Goal: Task Accomplishment & Management: Manage account settings

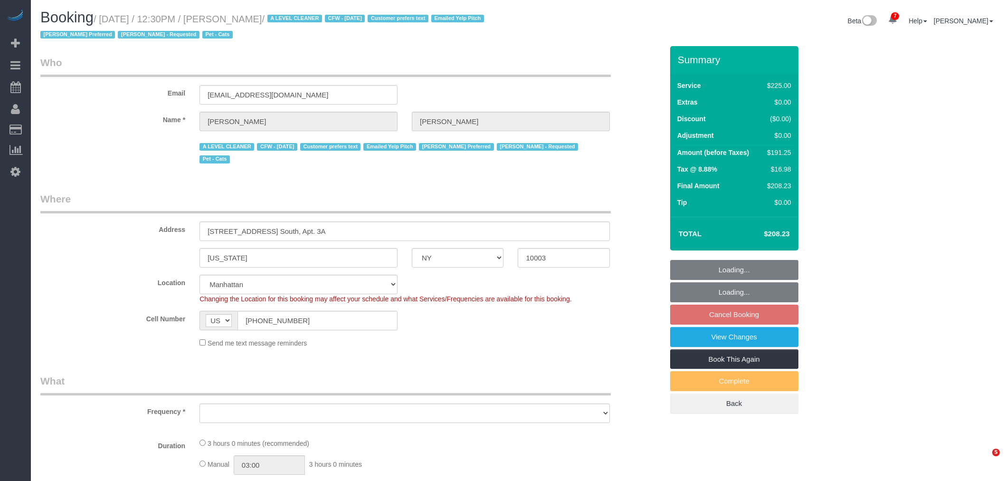
select select "NY"
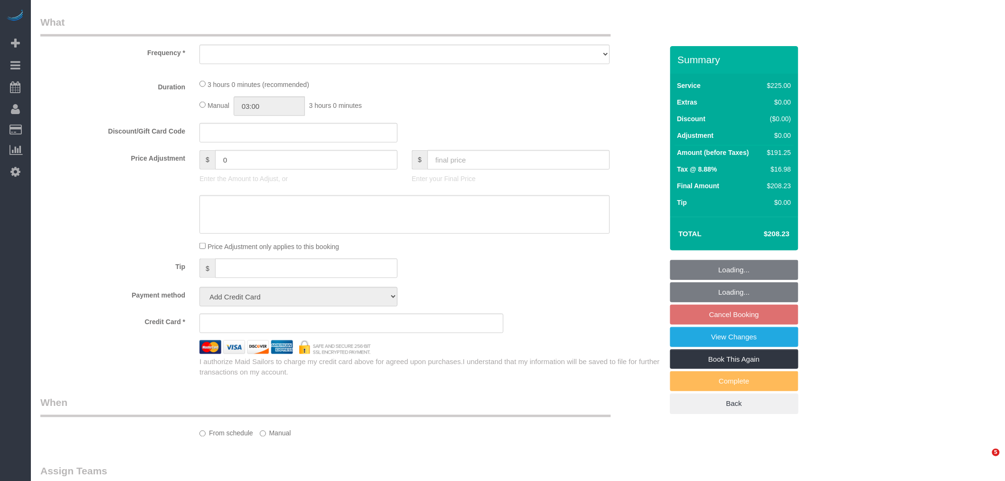
select select "object:5307"
select select "number:89"
select select "number:90"
select select "number:15"
select select "number:6"
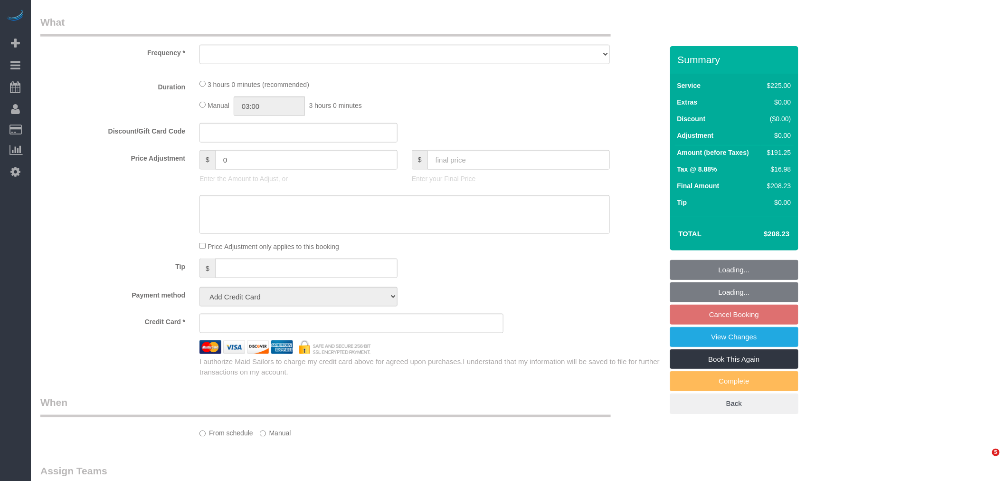
select select "number:21"
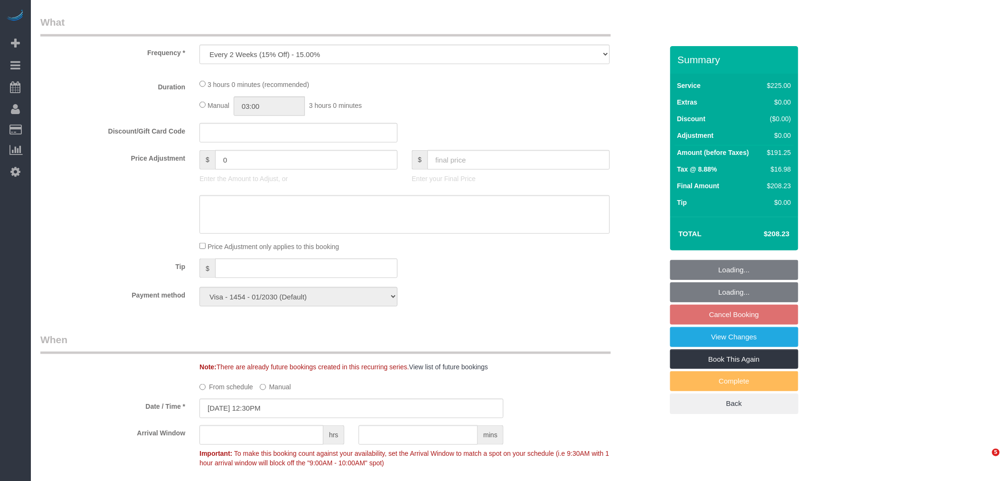
select select "string:stripe-pm_1ReC674VGloSiKo7UKl3QXXs"
select select "object:5795"
select select "180"
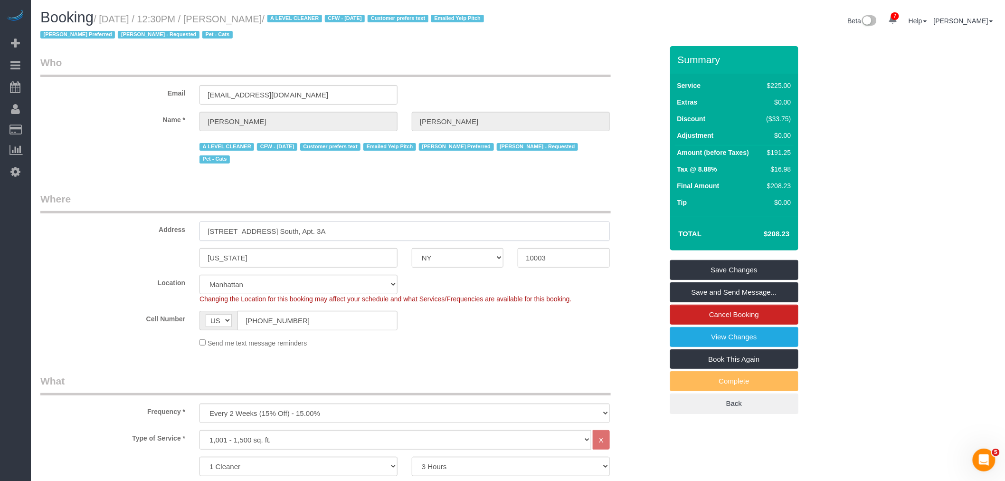
drag, startPoint x: 123, startPoint y: 236, endPoint x: 50, endPoint y: 238, distance: 73.2
click at [48, 238] on div "Address [STREET_ADDRESS] South, Apt. 3A" at bounding box center [351, 216] width 637 height 49
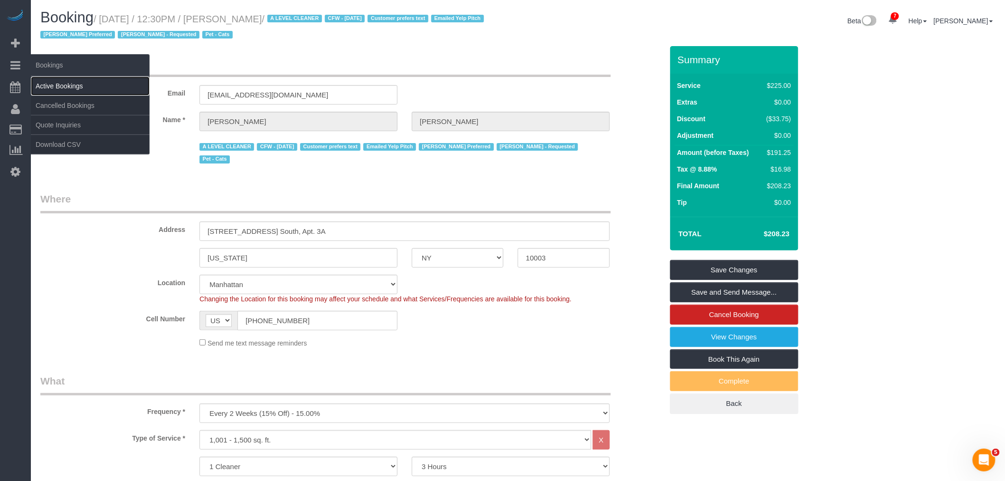
click at [65, 84] on link "Active Bookings" at bounding box center [90, 85] width 119 height 19
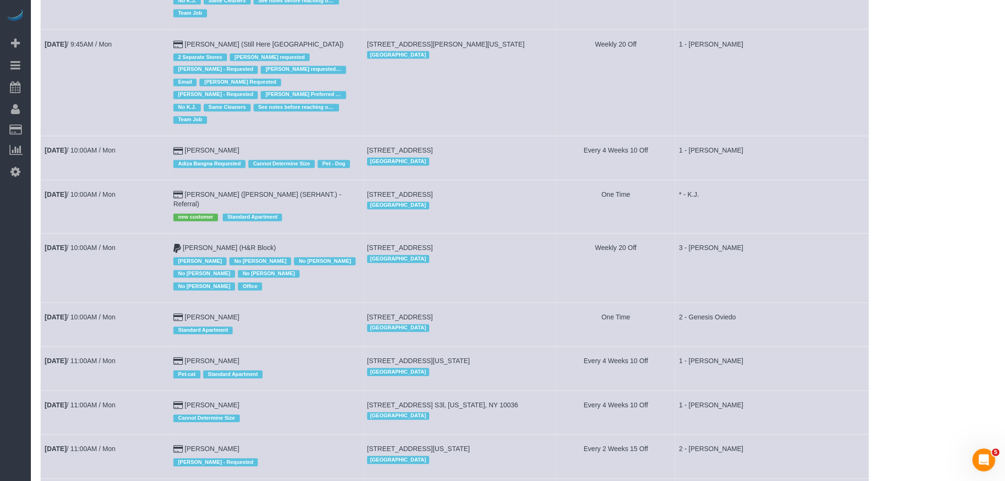
scroll to position [950, 0]
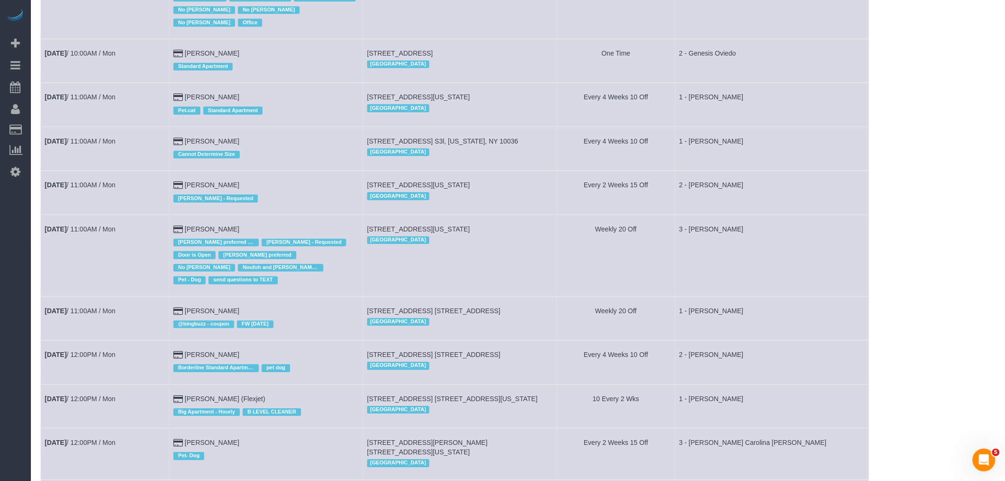
click at [479, 254] on td "[STREET_ADDRESS][US_STATE] [GEOGRAPHIC_DATA]" at bounding box center [460, 255] width 194 height 82
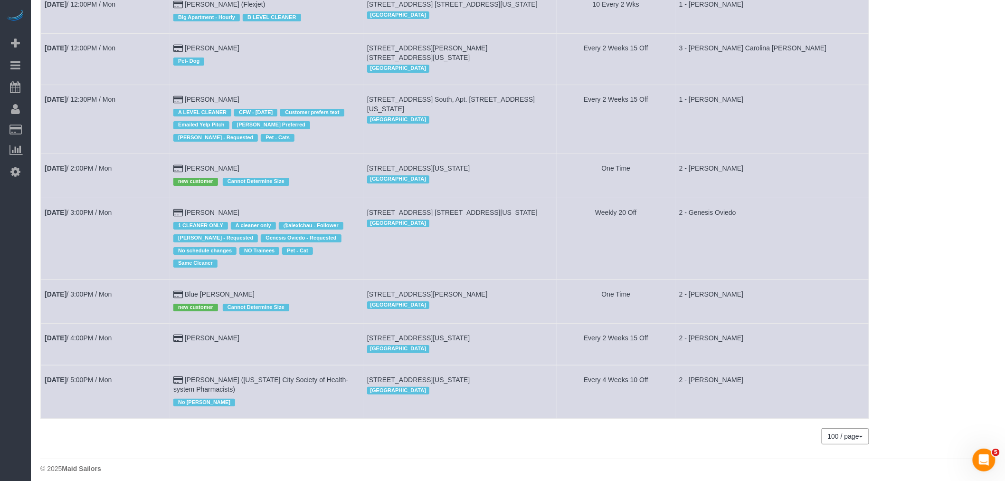
scroll to position [1350, 0]
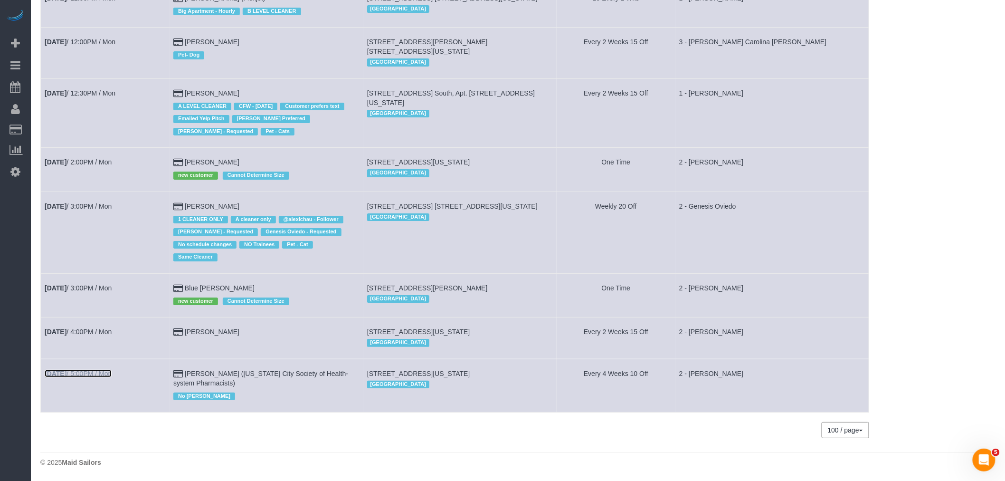
drag, startPoint x: 81, startPoint y: 370, endPoint x: 133, endPoint y: 359, distance: 53.4
click at [81, 370] on link "[DATE] 5:00PM / Mon" at bounding box center [78, 373] width 67 height 8
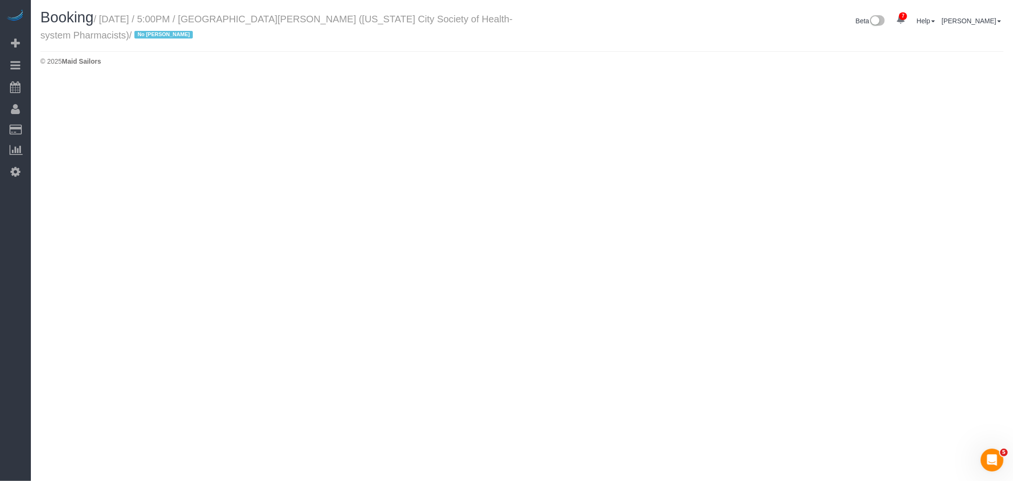
select select "NY"
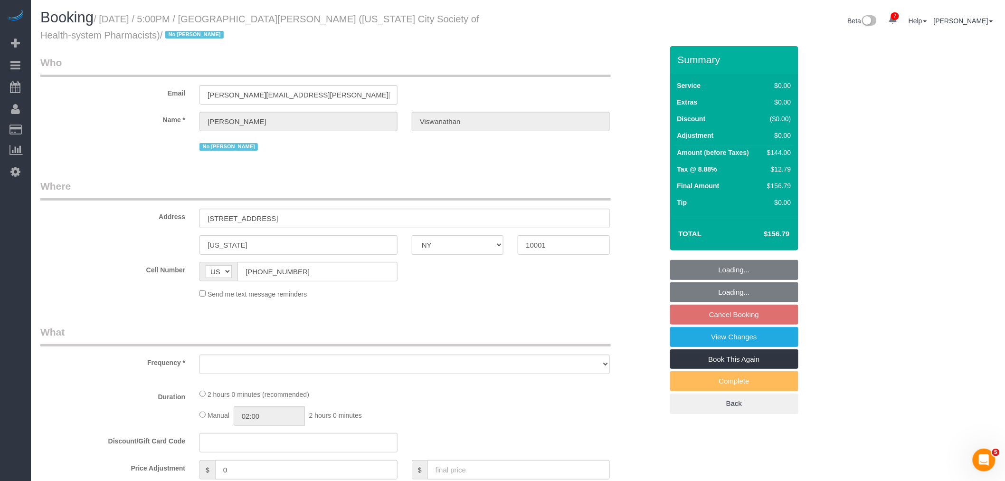
click at [251, 17] on small "/ [DATE] / 5:00PM / [GEOGRAPHIC_DATA][PERSON_NAME] ([US_STATE] City Society of …" at bounding box center [259, 27] width 439 height 27
click at [294, 17] on small "/ [DATE] / 5:00PM / [GEOGRAPHIC_DATA][PERSON_NAME] ([US_STATE] City Society of …" at bounding box center [259, 27] width 439 height 27
select select "object:7458"
select select "spot67"
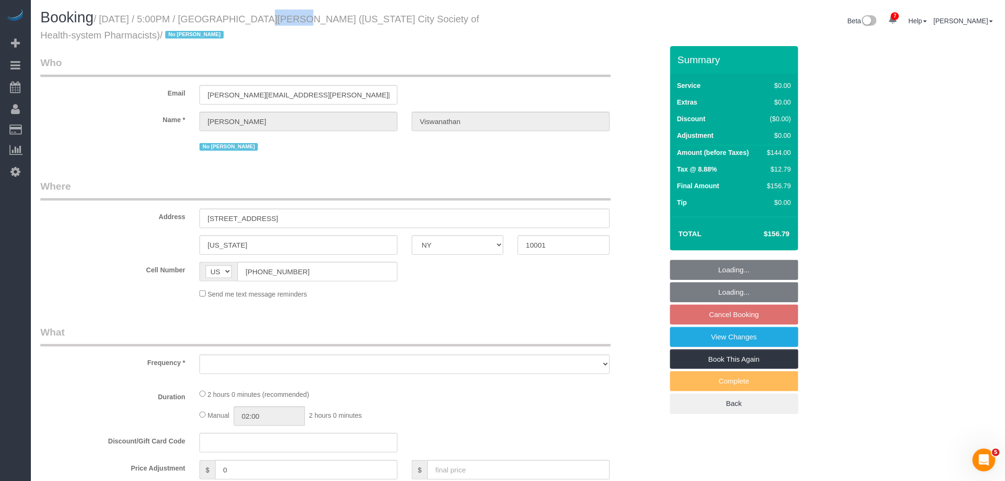
select select "number:89"
select select "number:90"
select select "number:15"
select select "number:5"
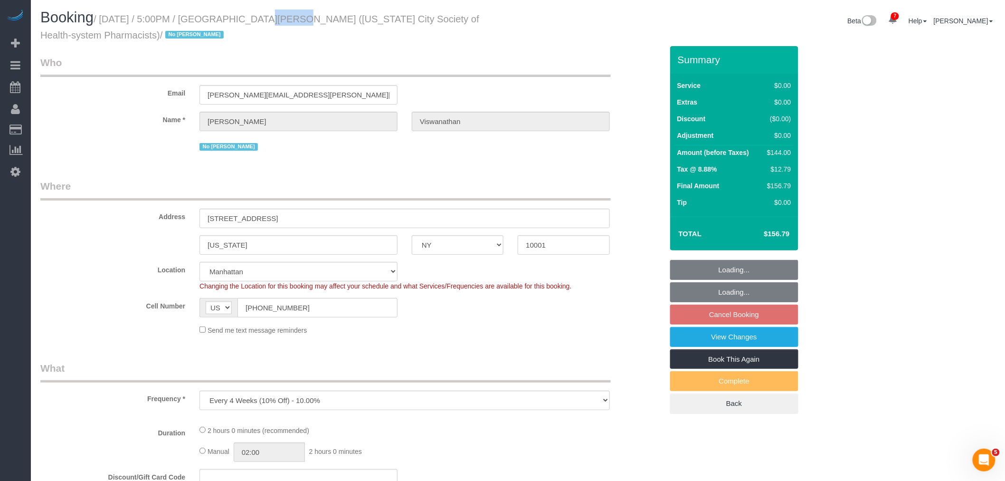
select select "string:stripe-pm_1PH4ys4VGloSiKo7AWBBUlHu"
copy small "[PERSON_NAME]"
select select "1"
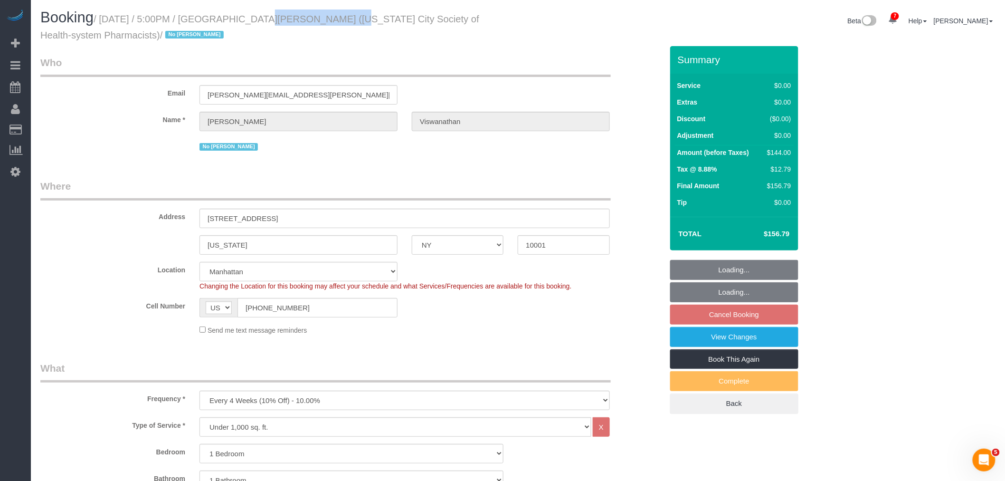
select select "object:8109"
select select "spot125"
select select "1"
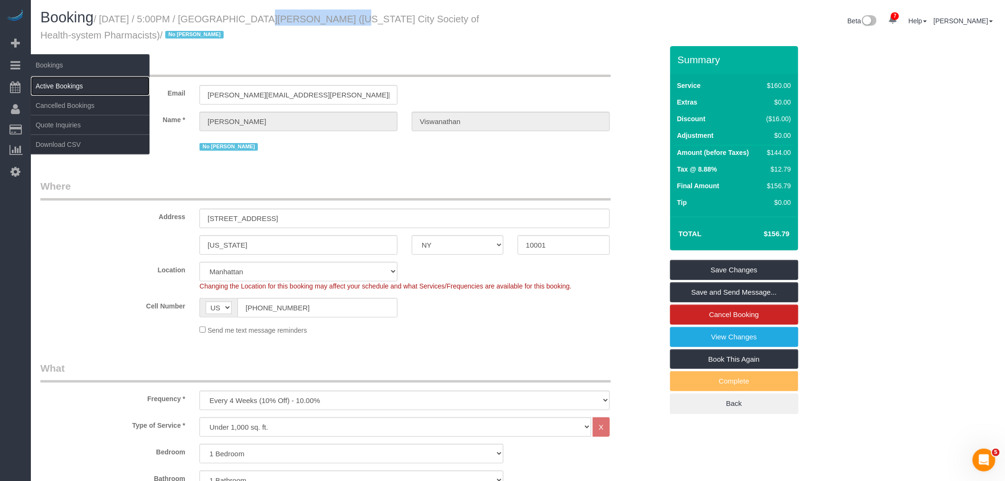
click at [60, 85] on link "Active Bookings" at bounding box center [90, 85] width 119 height 19
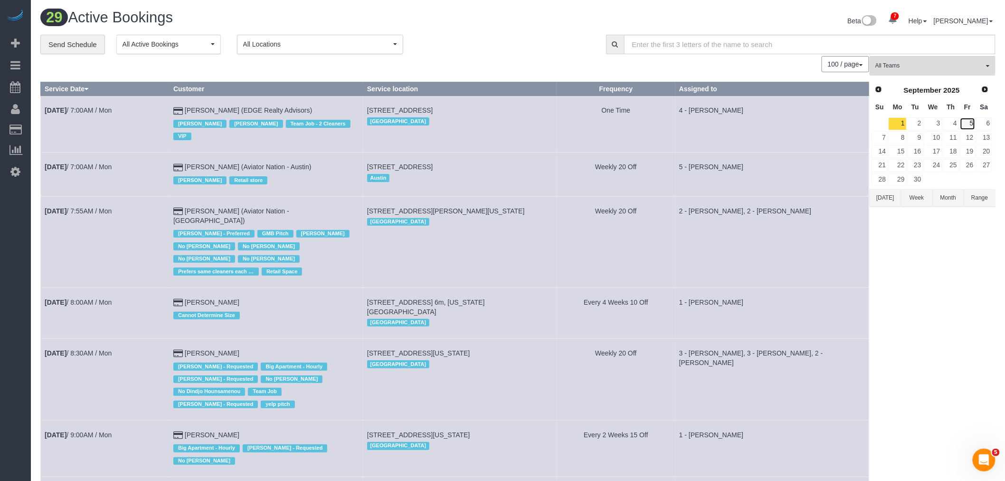
click at [969, 125] on link "5" at bounding box center [968, 123] width 16 height 13
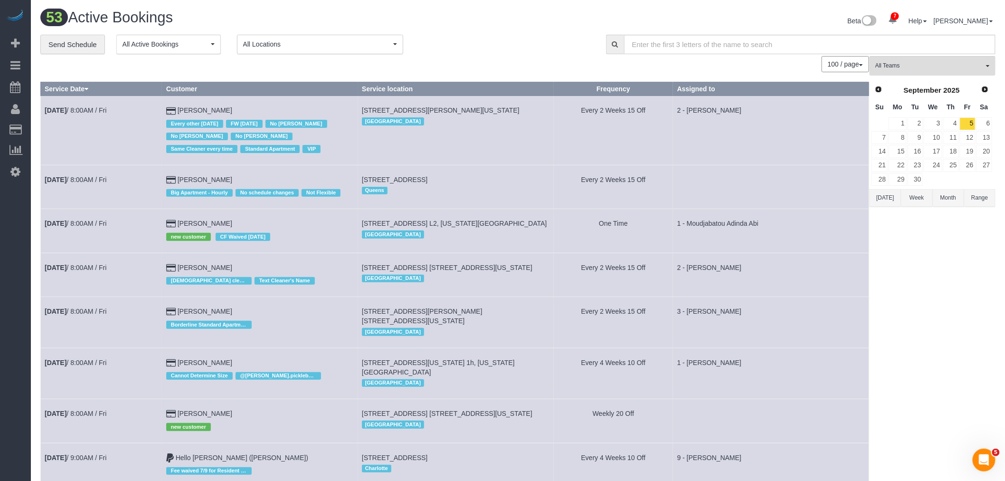
click at [478, 138] on td "[STREET_ADDRESS][PERSON_NAME][US_STATE] [GEOGRAPHIC_DATA]" at bounding box center [456, 130] width 196 height 69
click at [900, 126] on link "1" at bounding box center [897, 123] width 18 height 13
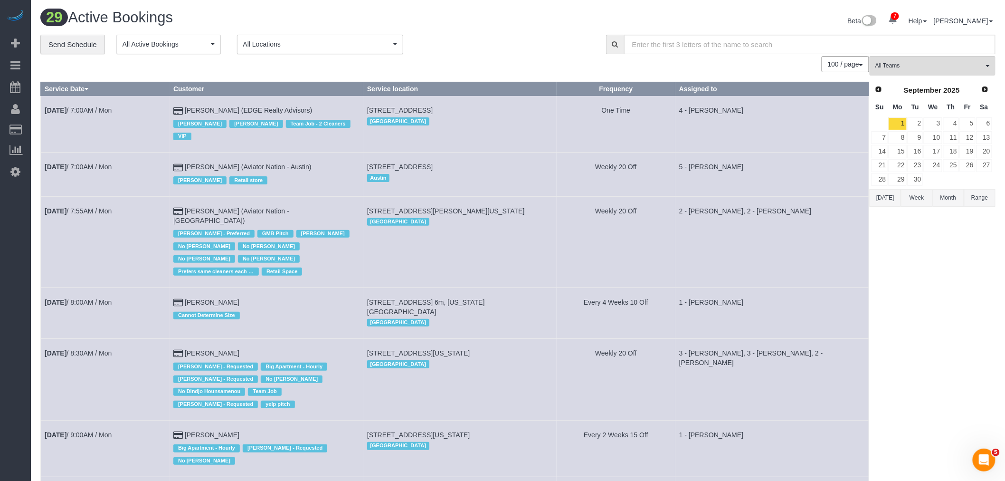
click at [477, 60] on div "100 / page 10 / page 20 / page 30 / page 40 / page 50 / page 100 / page" at bounding box center [454, 64] width 829 height 16
